Goal: Task Accomplishment & Management: Complete application form

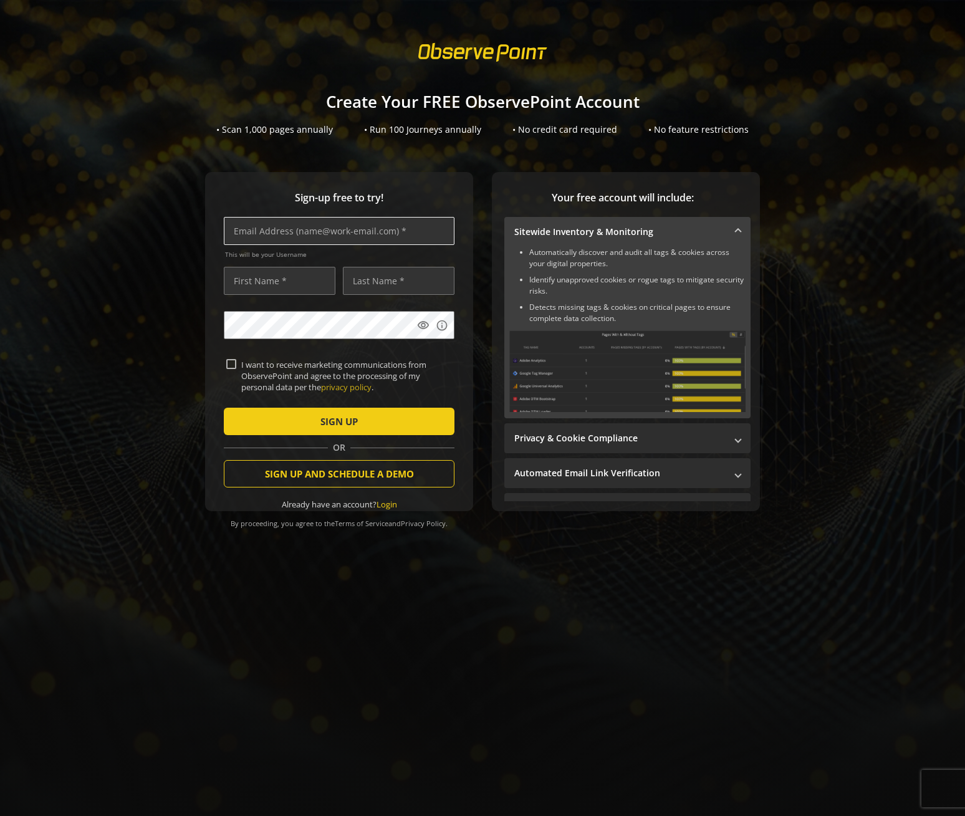
click at [321, 229] on input "text" at bounding box center [339, 231] width 231 height 28
type input "[EMAIL_ADDRESS][DOMAIN_NAME]"
type input "[PERSON_NAME]"
click at [287, 288] on input "[PERSON_NAME]" at bounding box center [280, 281] width 112 height 28
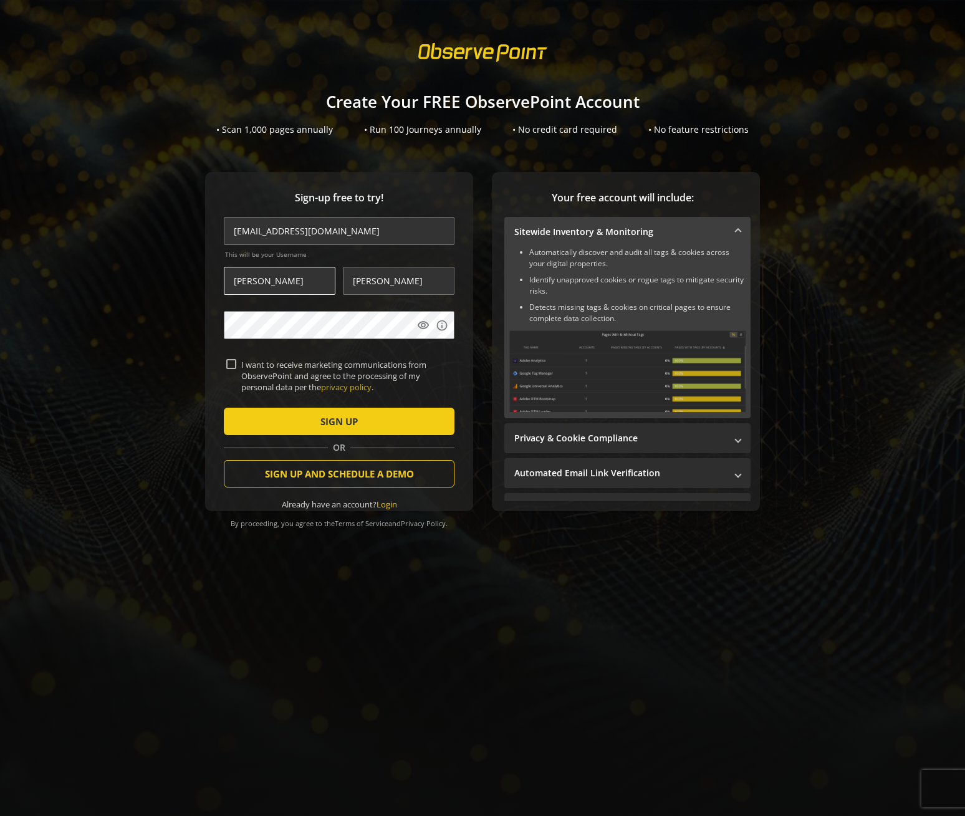
click at [288, 287] on input "[PERSON_NAME]" at bounding box center [280, 281] width 112 height 28
click at [288, 286] on input "[PERSON_NAME]" at bounding box center [280, 281] width 112 height 28
type input "Minuette"
click at [402, 284] on input "[PERSON_NAME]" at bounding box center [399, 281] width 112 height 28
click at [404, 282] on input "[PERSON_NAME]" at bounding box center [399, 281] width 112 height 28
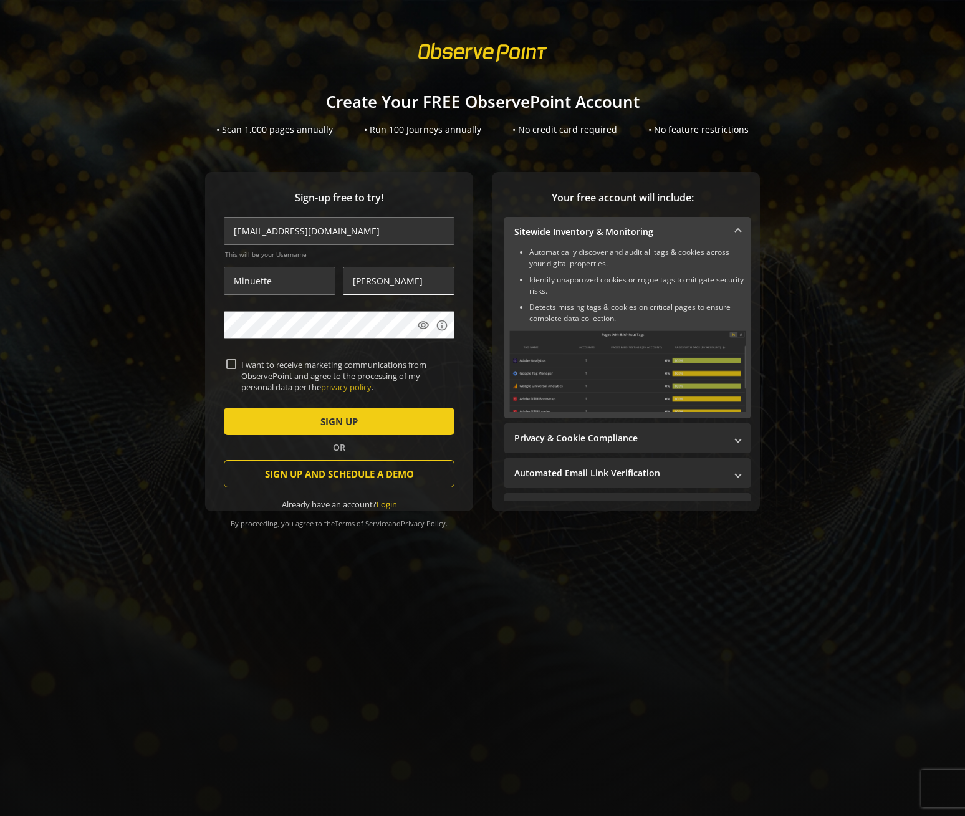
click at [404, 282] on input "[PERSON_NAME]" at bounding box center [399, 281] width 112 height 28
type input "Zornosa"
click at [378, 421] on span "submit" at bounding box center [339, 421] width 231 height 30
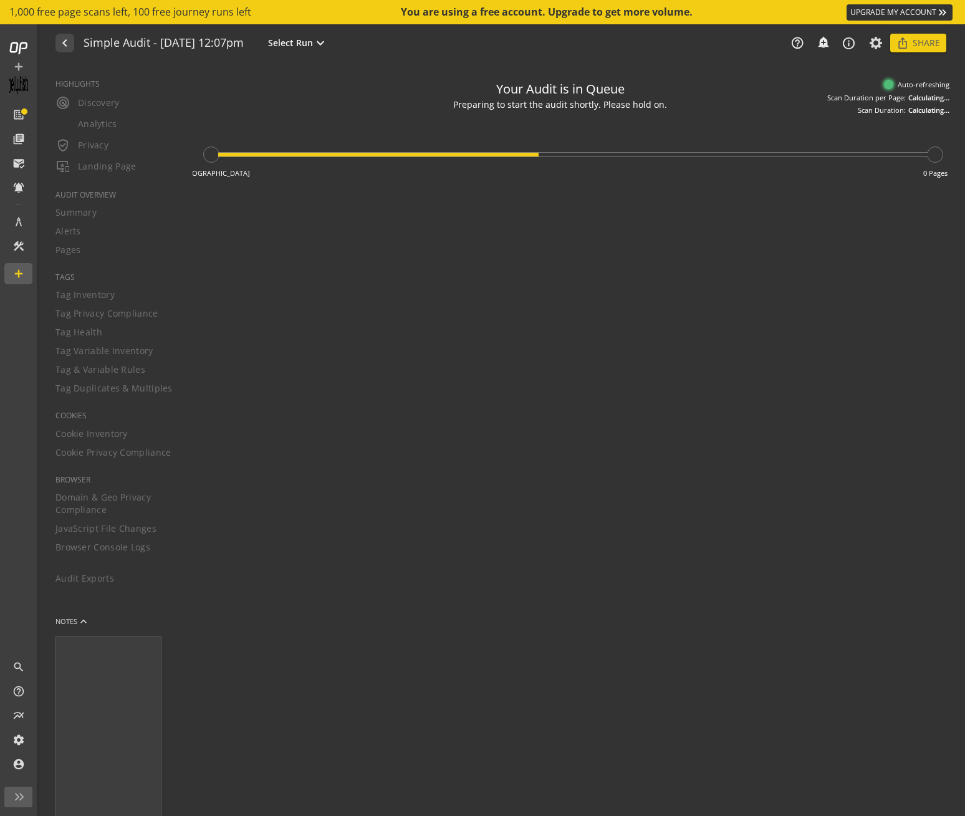
type textarea "Notes can include: -a description of what this audit is validating -changes in …"
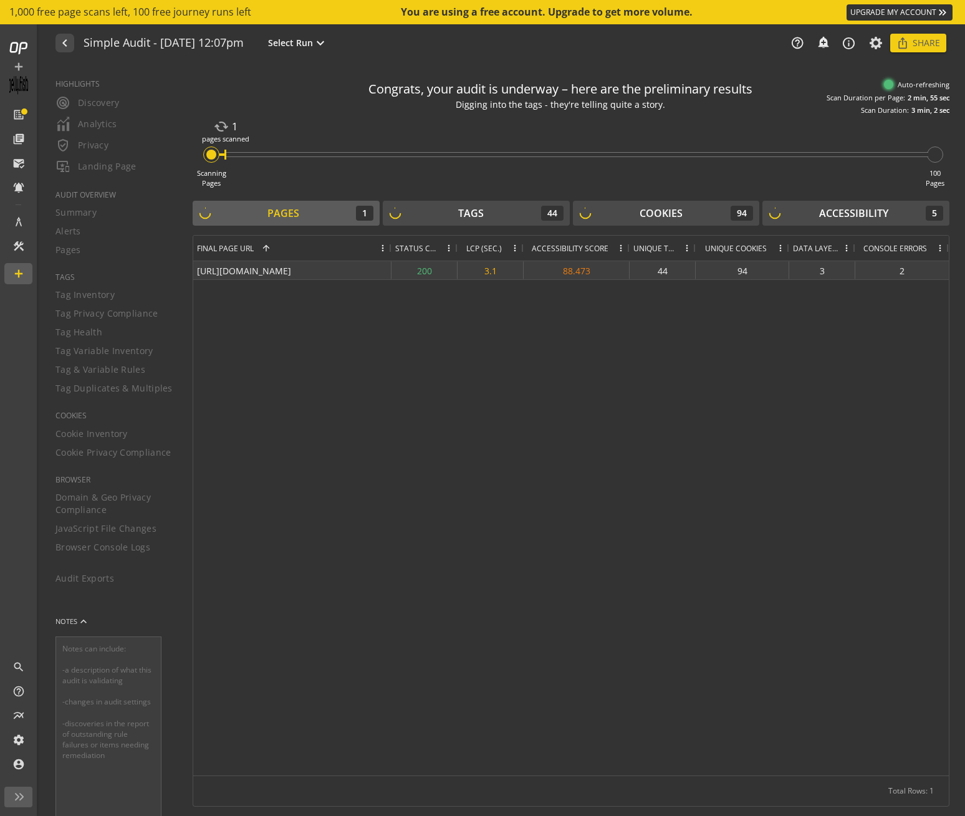
click at [312, 271] on div "[URL][DOMAIN_NAME]" at bounding box center [292, 270] width 198 height 18
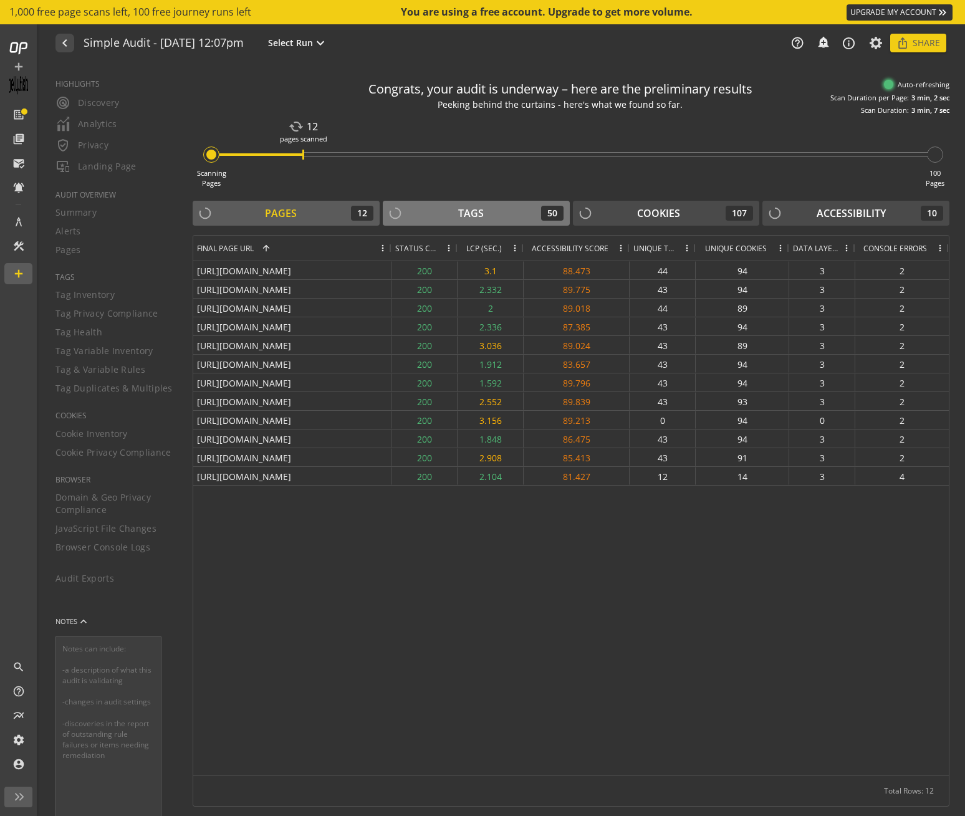
click at [481, 218] on div "Tags" at bounding box center [471, 213] width 26 height 14
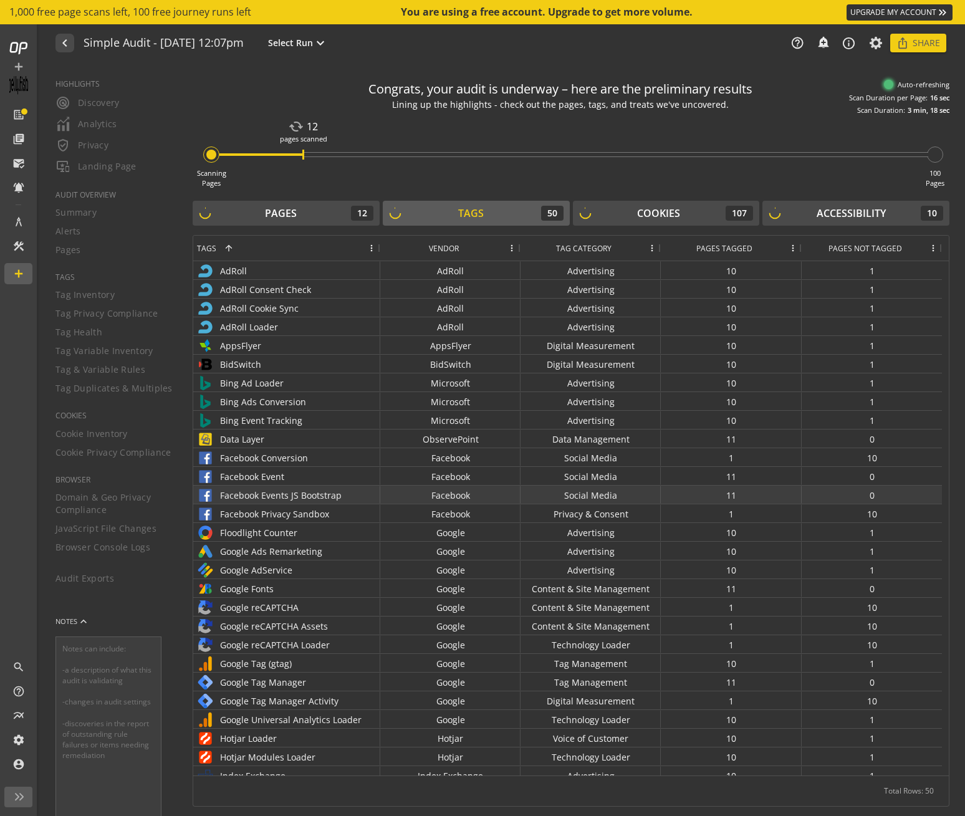
click at [319, 495] on div "Facebook Events JS Bootstrap" at bounding box center [286, 495] width 179 height 18
click at [320, 505] on div "Facebook Privacy Sandbox" at bounding box center [286, 513] width 187 height 18
click at [320, 514] on div "Facebook Privacy Sandbox" at bounding box center [286, 514] width 179 height 18
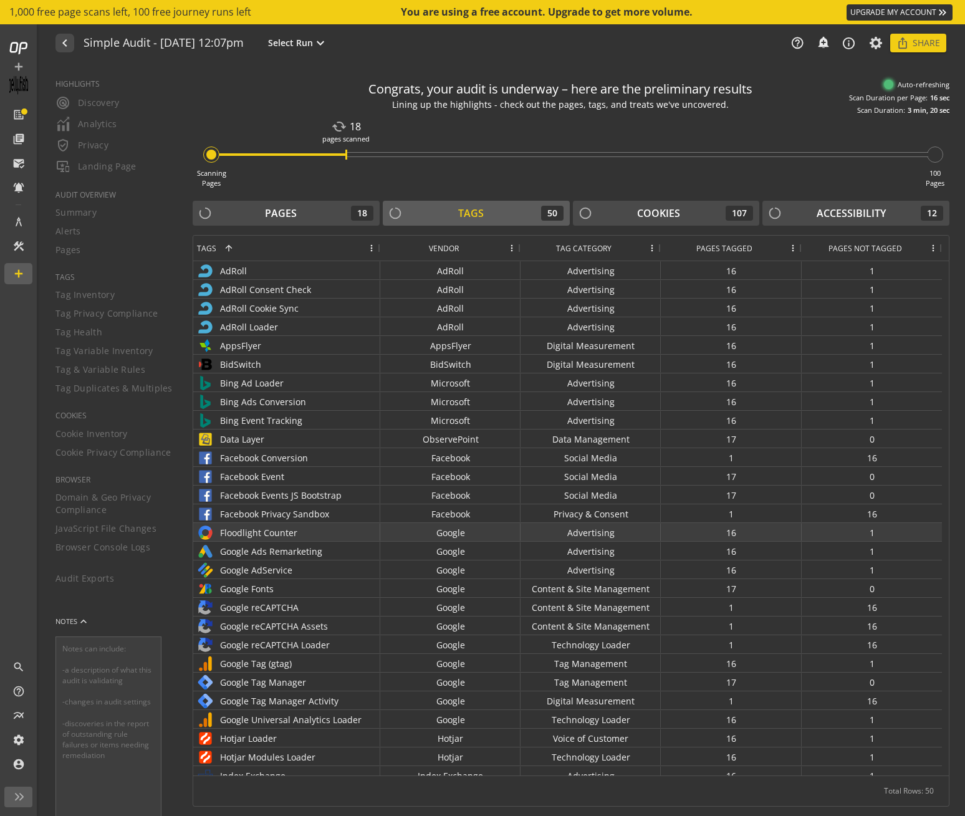
click at [327, 540] on div "Floodlight Counter" at bounding box center [286, 533] width 179 height 18
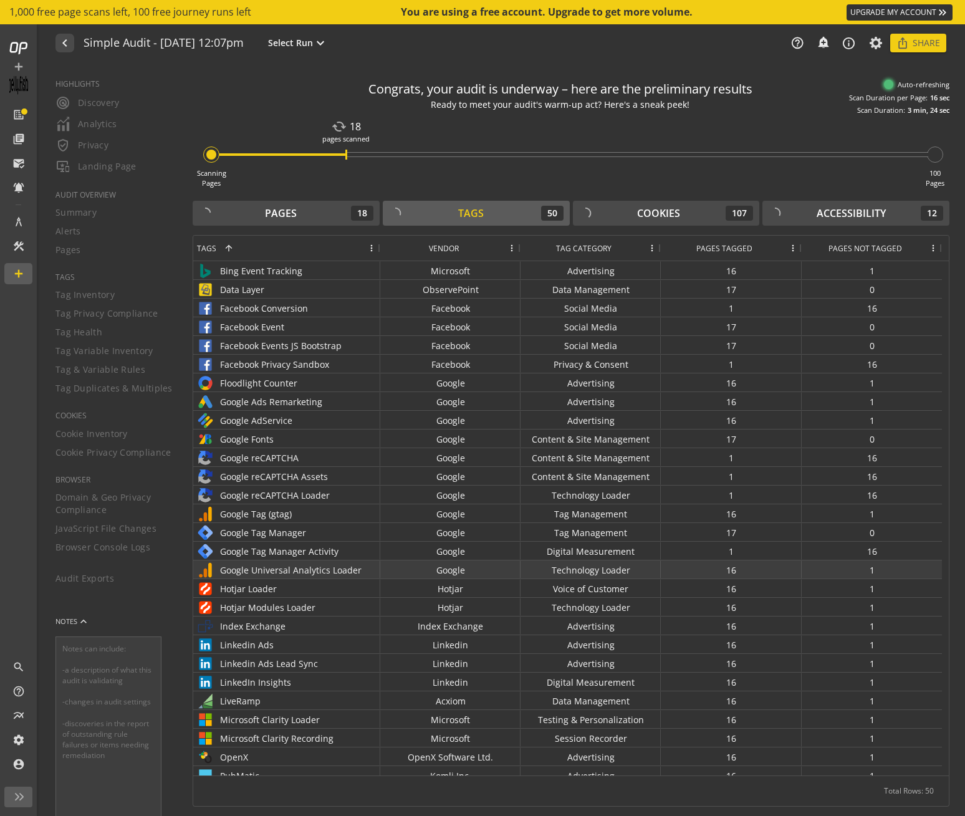
scroll to position [199, 0]
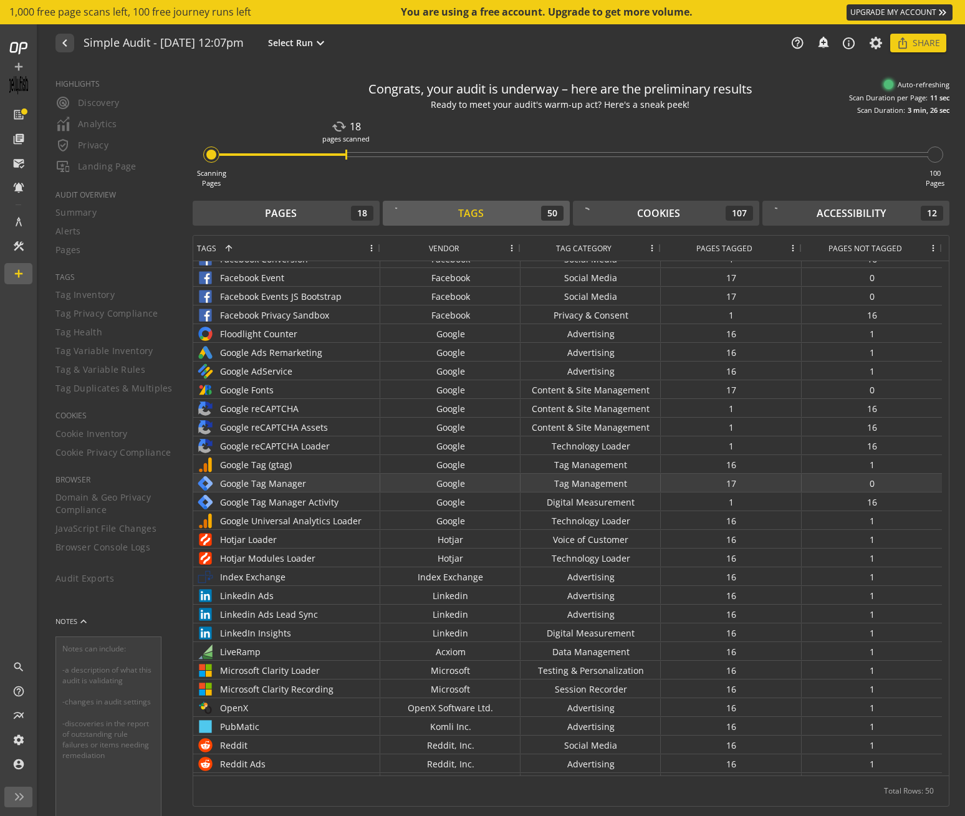
click at [331, 490] on div "Google Tag Manager" at bounding box center [286, 483] width 179 height 18
click at [113, 301] on div "HIGHLIGHTS radar Discovery Analytics verified_user Privacy important_devices La…" at bounding box center [108, 440] width 137 height 752
click at [96, 299] on div "HIGHLIGHTS radar Discovery Analytics verified_user Privacy important_devices La…" at bounding box center [108, 440] width 137 height 752
click at [89, 296] on div "HIGHLIGHTS radar Discovery Analytics verified_user Privacy important_devices La…" at bounding box center [108, 440] width 137 height 752
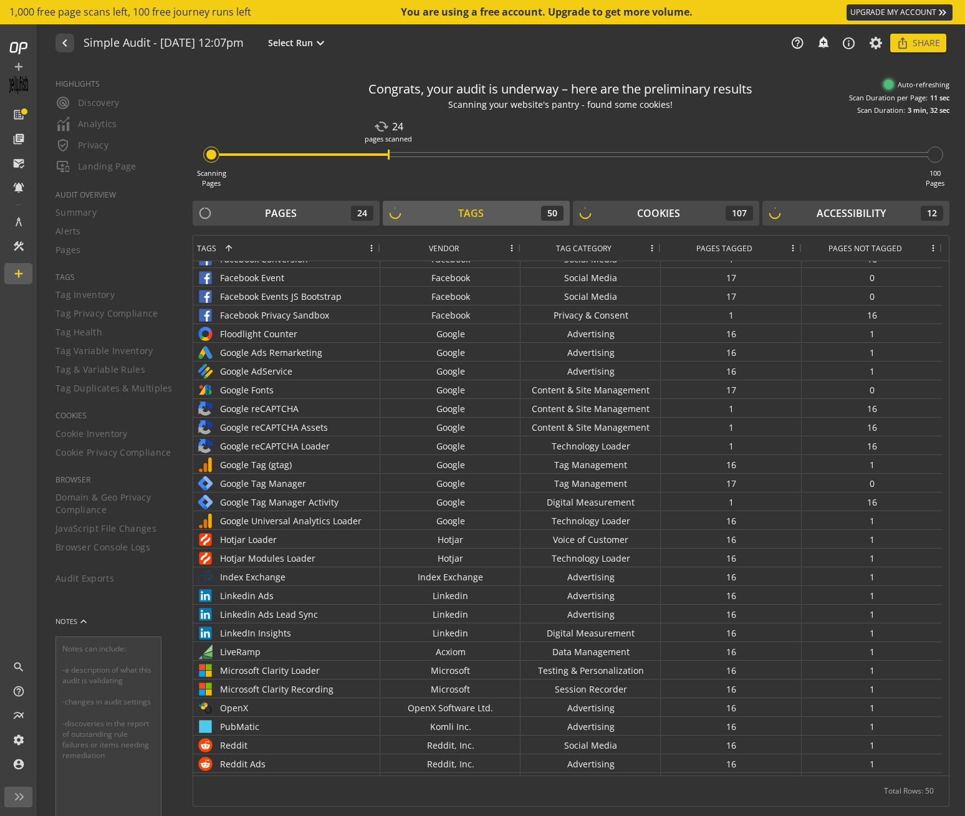
click at [97, 294] on div "HIGHLIGHTS radar Discovery Analytics verified_user Privacy important_devices La…" at bounding box center [108, 440] width 137 height 752
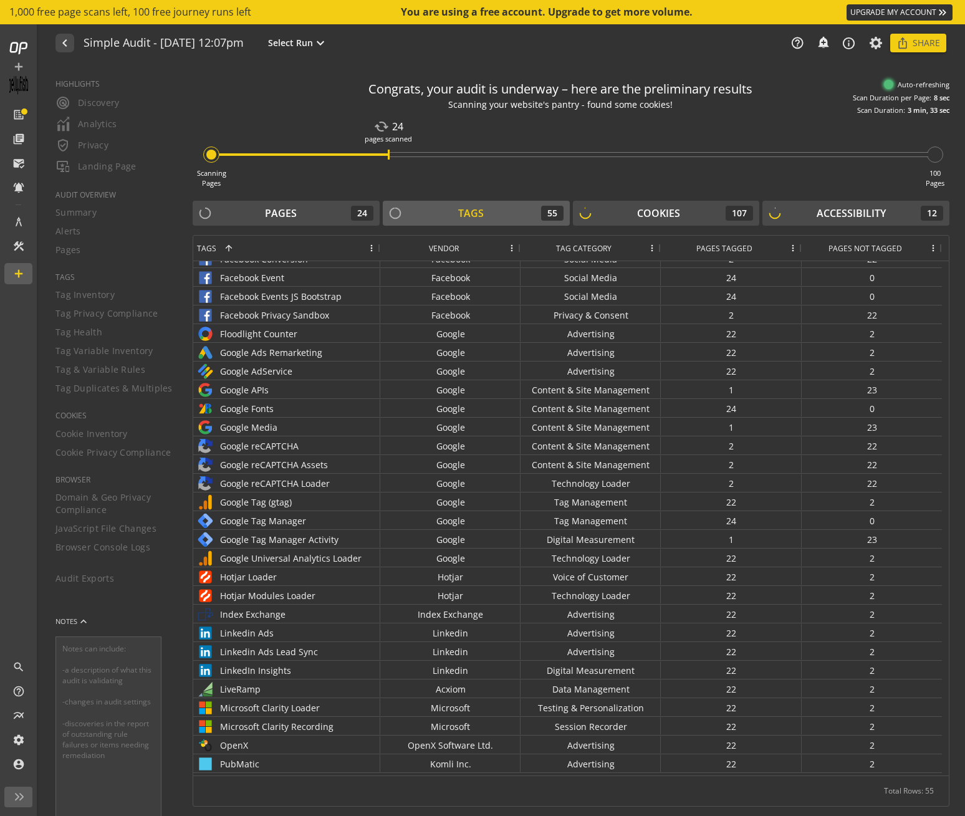
scroll to position [0, 0]
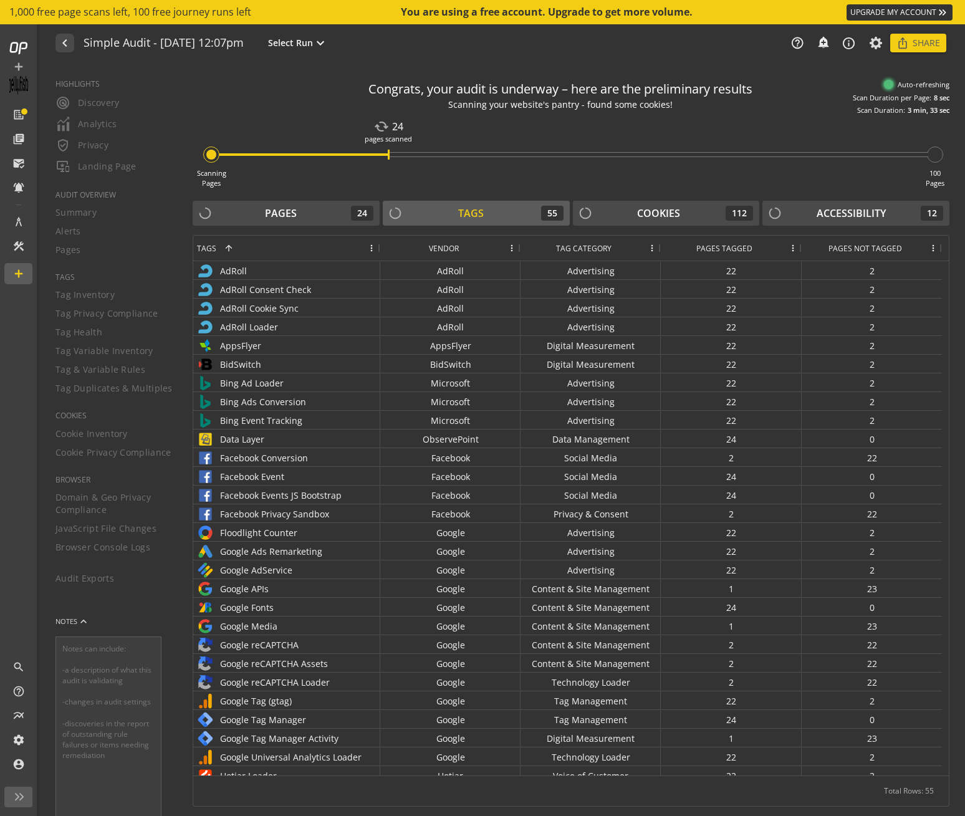
click at [102, 170] on div "HIGHLIGHTS radar Discovery Analytics verified_user Privacy important_devices La…" at bounding box center [108, 440] width 137 height 752
click at [323, 210] on div "Pages 24" at bounding box center [286, 213] width 175 height 15
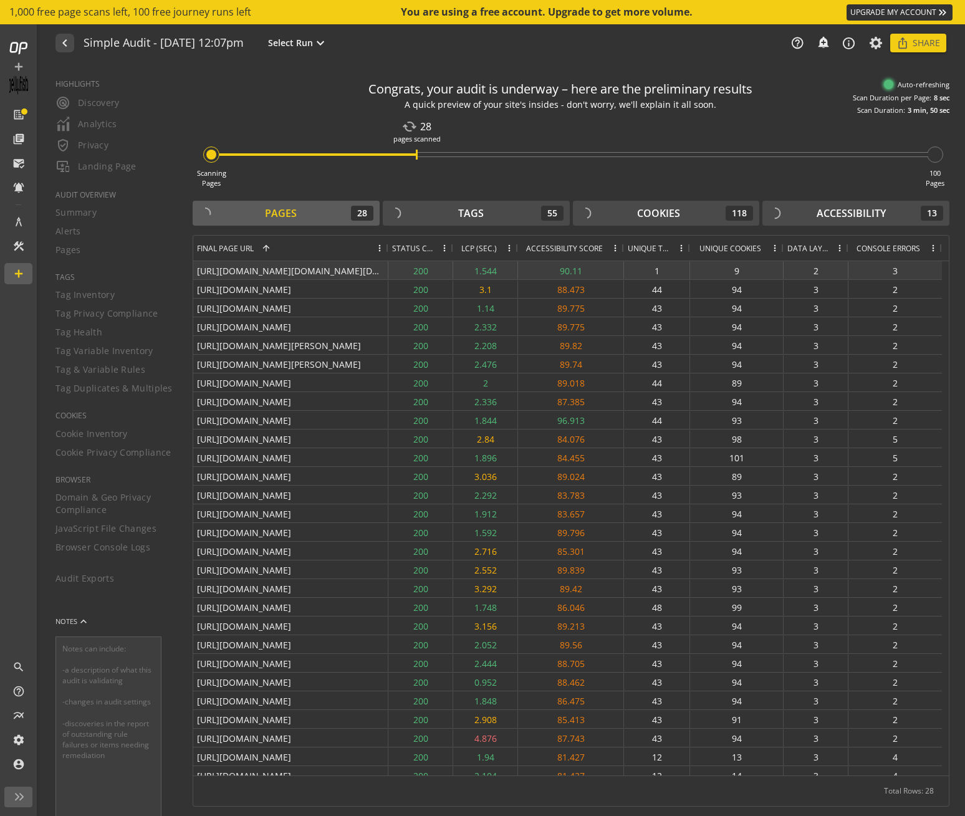
click at [305, 270] on div "[URL][DOMAIN_NAME][DOMAIN_NAME][DOMAIN_NAME][DOMAIN_NAME]" at bounding box center [290, 270] width 195 height 18
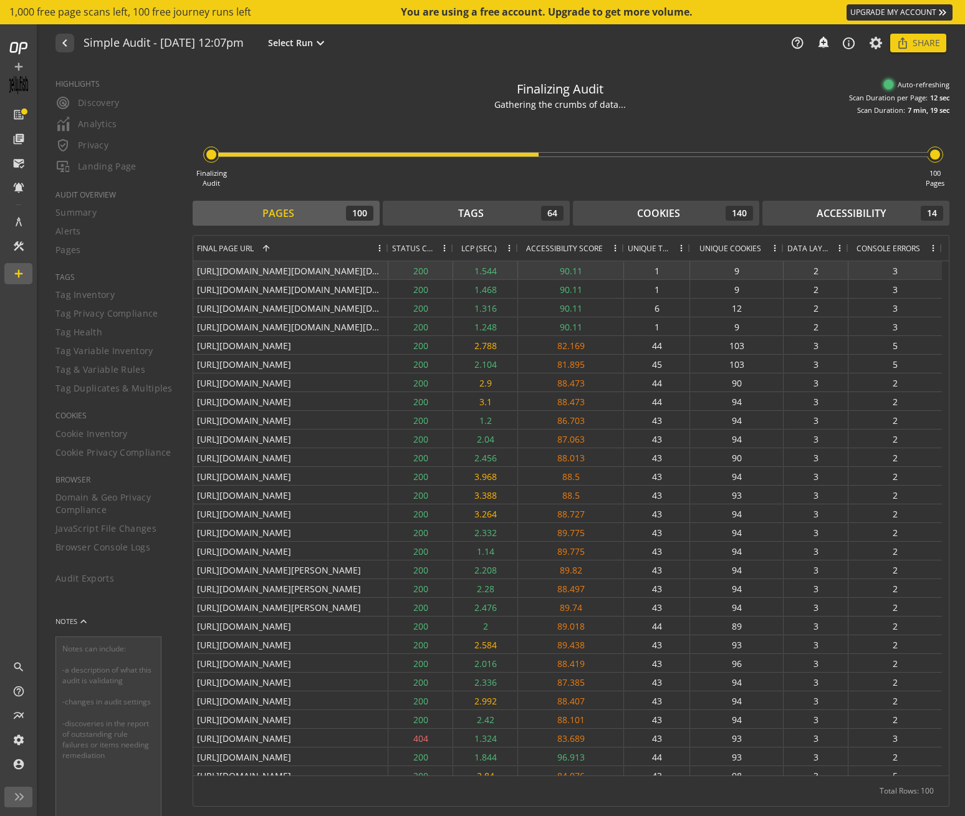
click at [312, 273] on div "[URL][DOMAIN_NAME][DOMAIN_NAME][DOMAIN_NAME][DOMAIN_NAME]" at bounding box center [290, 270] width 195 height 18
click at [312, 269] on div "[URL][DOMAIN_NAME][DOMAIN_NAME][DOMAIN_NAME][DOMAIN_NAME]" at bounding box center [290, 270] width 195 height 18
